Goal: Information Seeking & Learning: Learn about a topic

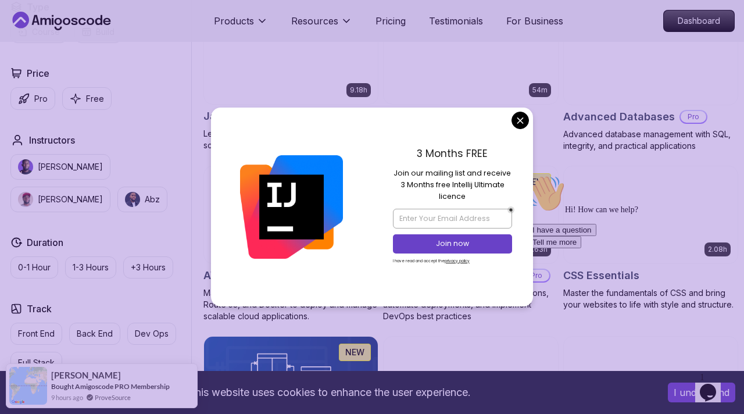
scroll to position [736, 0]
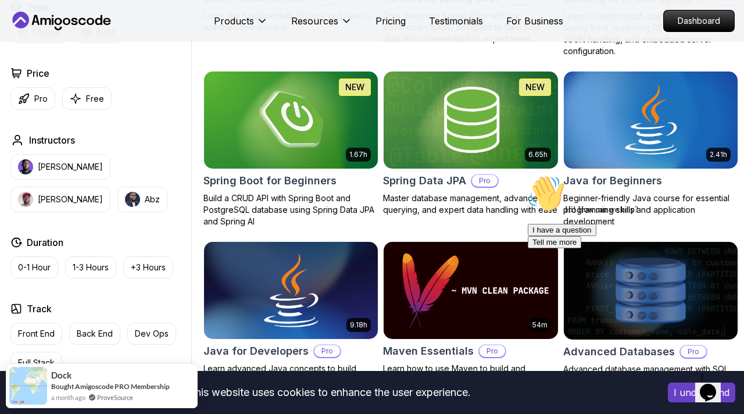
scroll to position [497, 0]
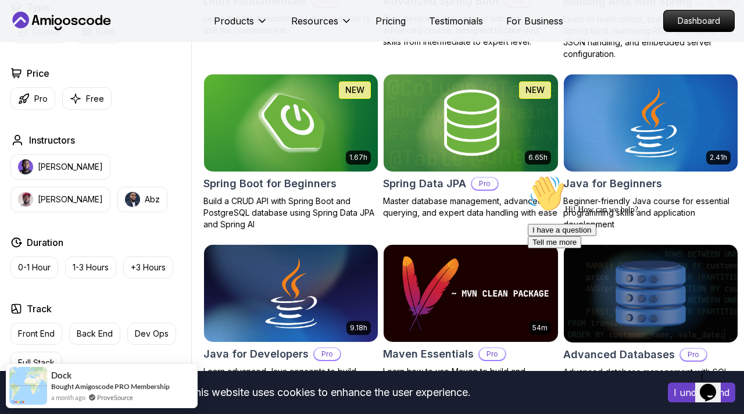
click at [338, 149] on img at bounding box center [291, 122] width 182 height 102
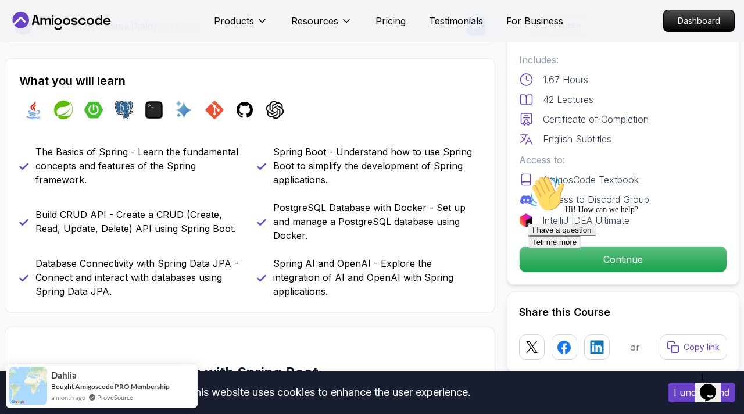
scroll to position [407, 0]
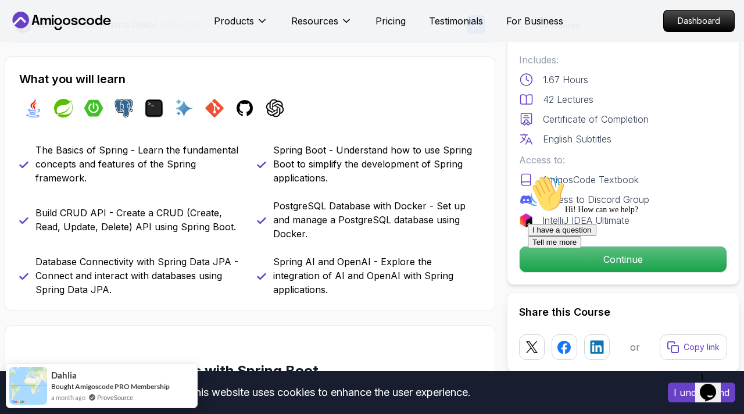
click at [30, 143] on div "The Basics of Spring - Learn the fundamental concepts and features of the Sprin…" at bounding box center [131, 164] width 224 height 42
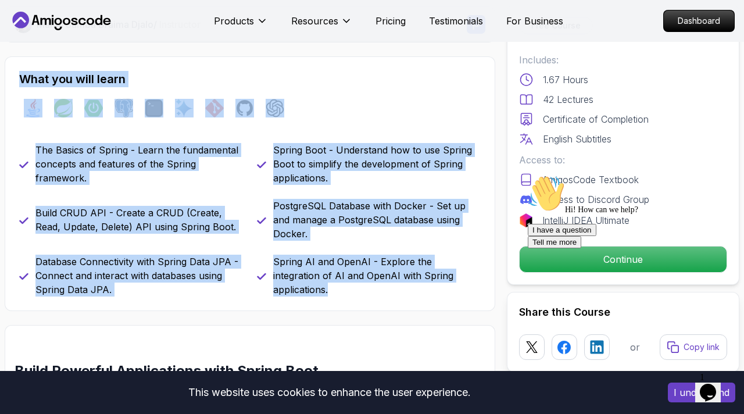
drag, startPoint x: 15, startPoint y: 75, endPoint x: 472, endPoint y: 289, distance: 505.2
click at [472, 289] on div "What you will learn java spring spring-boot postgres terminal ai git github cha…" at bounding box center [250, 183] width 490 height 254
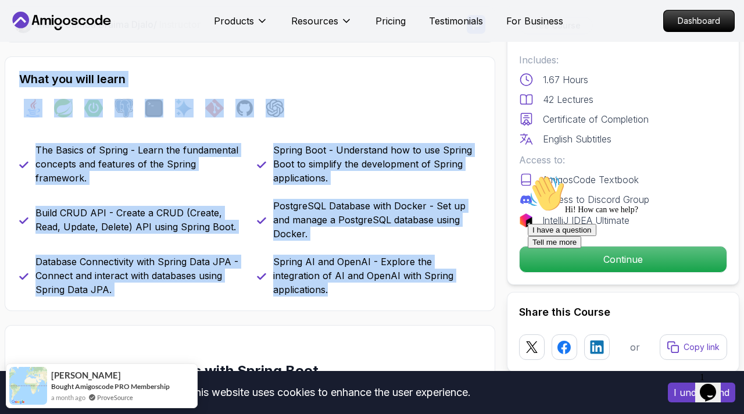
copy div "What you will learn java spring spring-boot postgres terminal ai git github cha…"
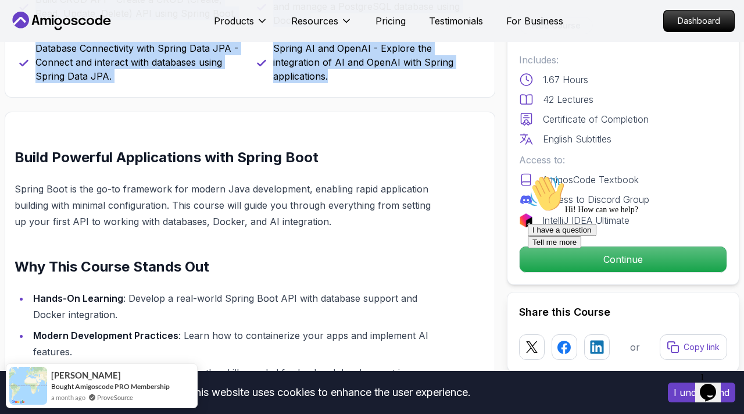
scroll to position [623, 0]
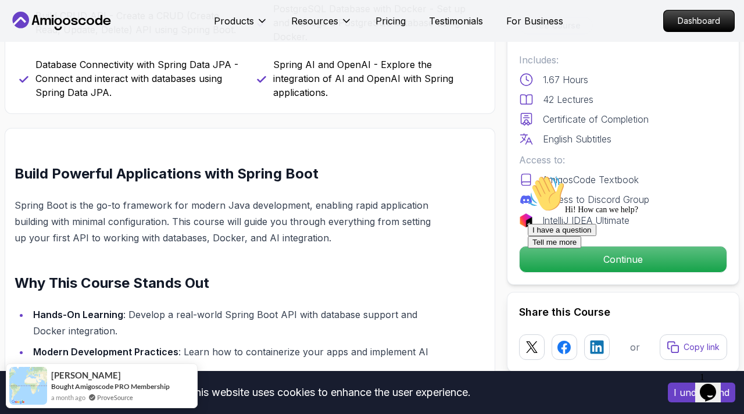
scroll to position [0, 0]
